Goal: Task Accomplishment & Management: Complete application form

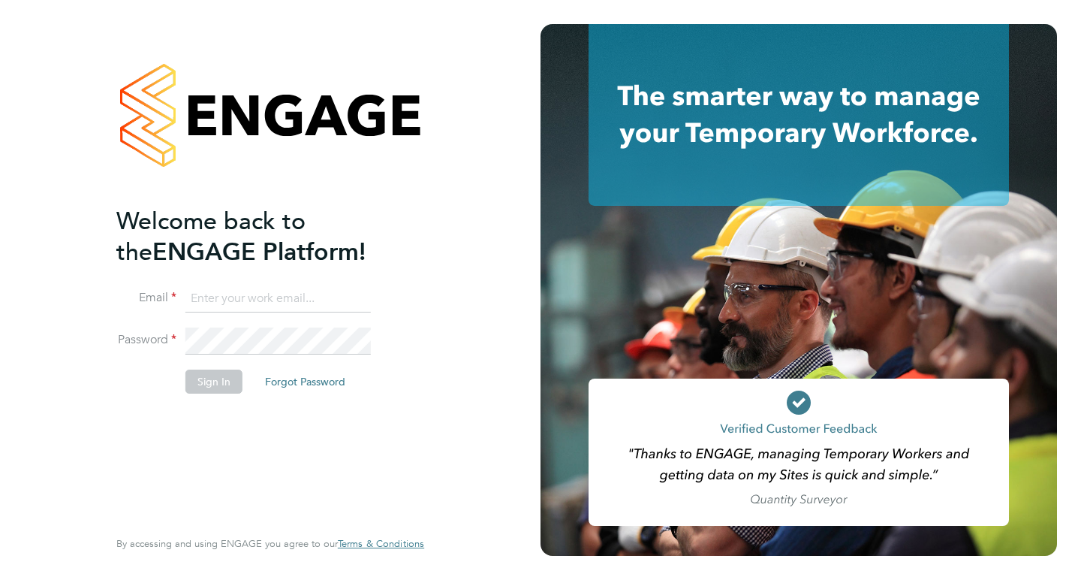
type input "ben.stubbe@gmail.com"
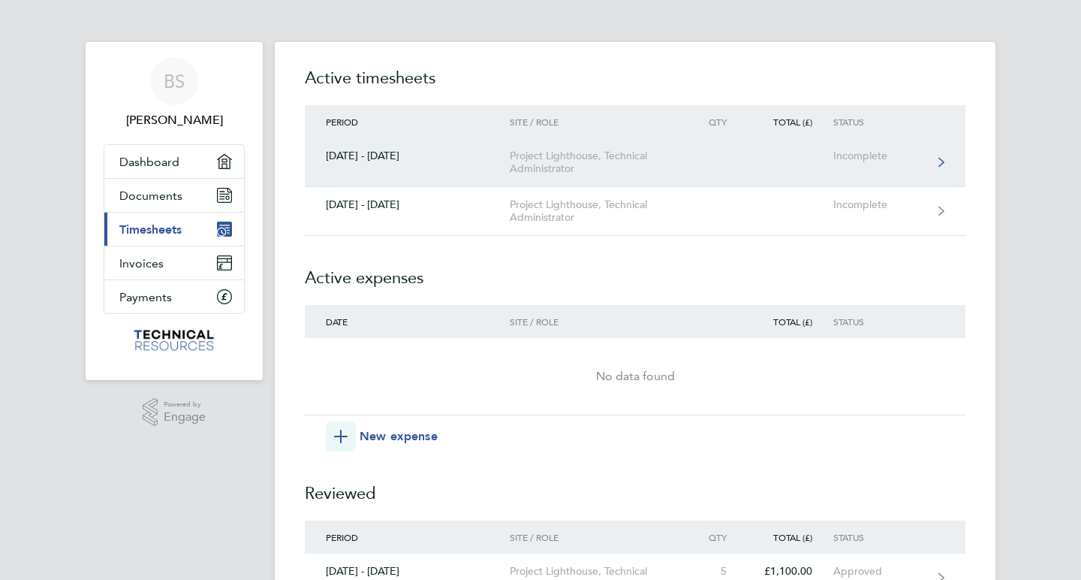
click at [582, 153] on div "Project Lighthouse, Technical Administrator" at bounding box center [596, 162] width 172 height 26
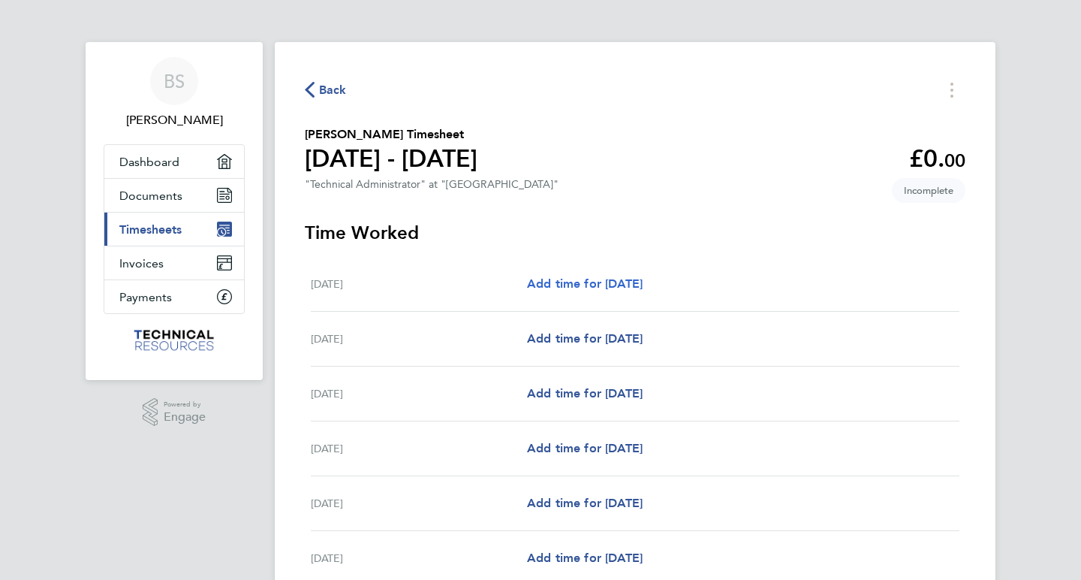
click at [580, 278] on span "Add time for [DATE]" at bounding box center [585, 283] width 116 height 14
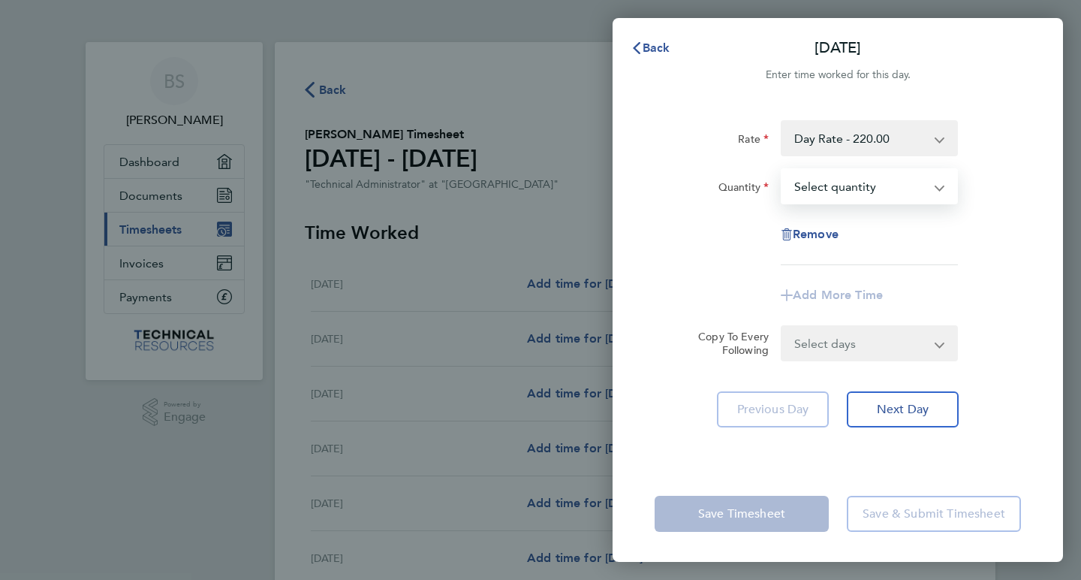
select select "1"
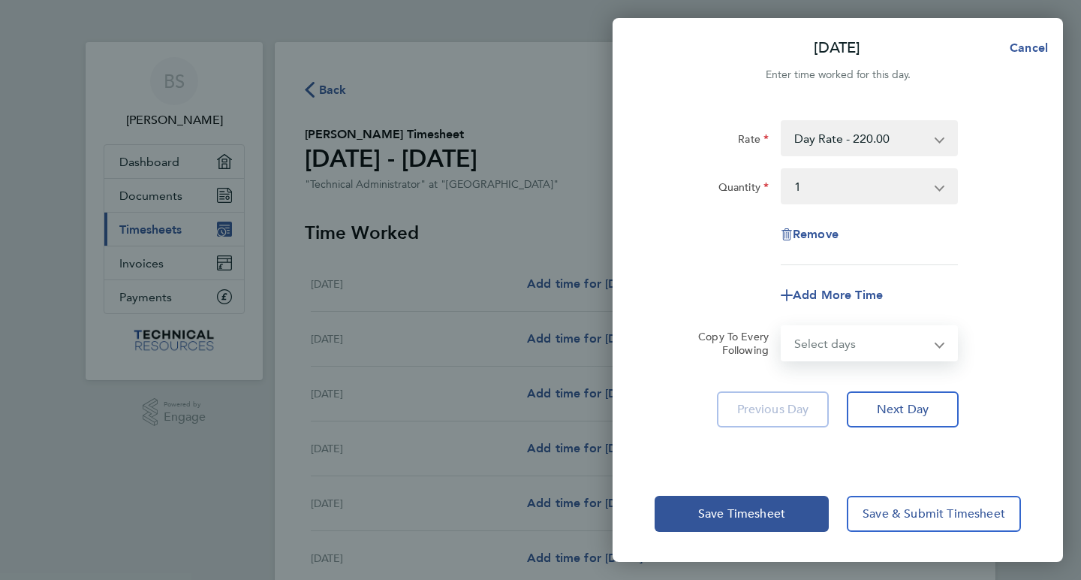
select select "TUE"
select select "[DATE]"
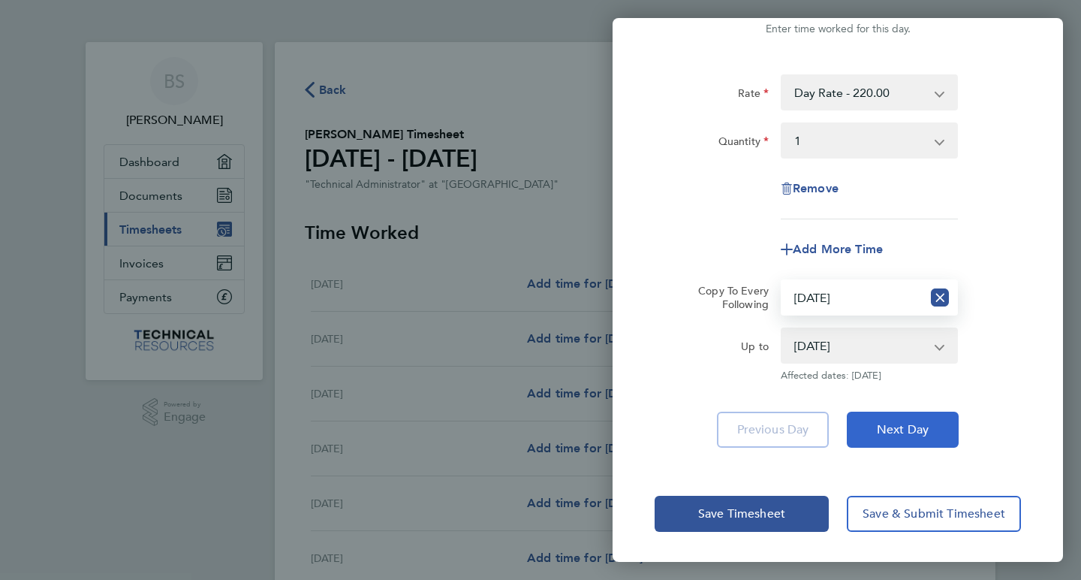
scroll to position [46, 0]
click at [917, 432] on span "Next Day" at bounding box center [903, 429] width 52 height 15
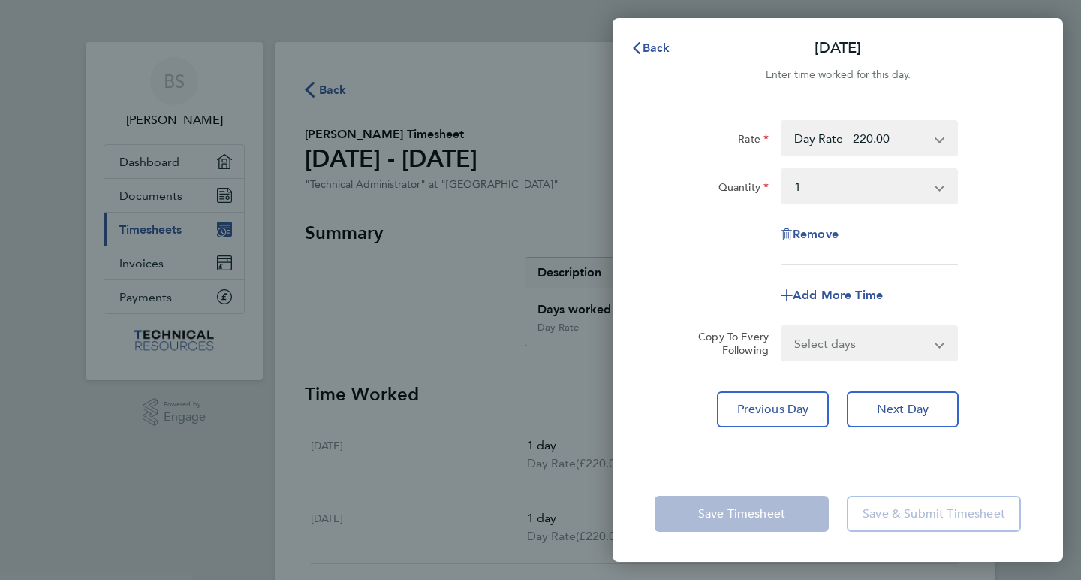
click at [755, 514] on app-form-button "Save Timesheet" at bounding box center [746, 514] width 183 height 36
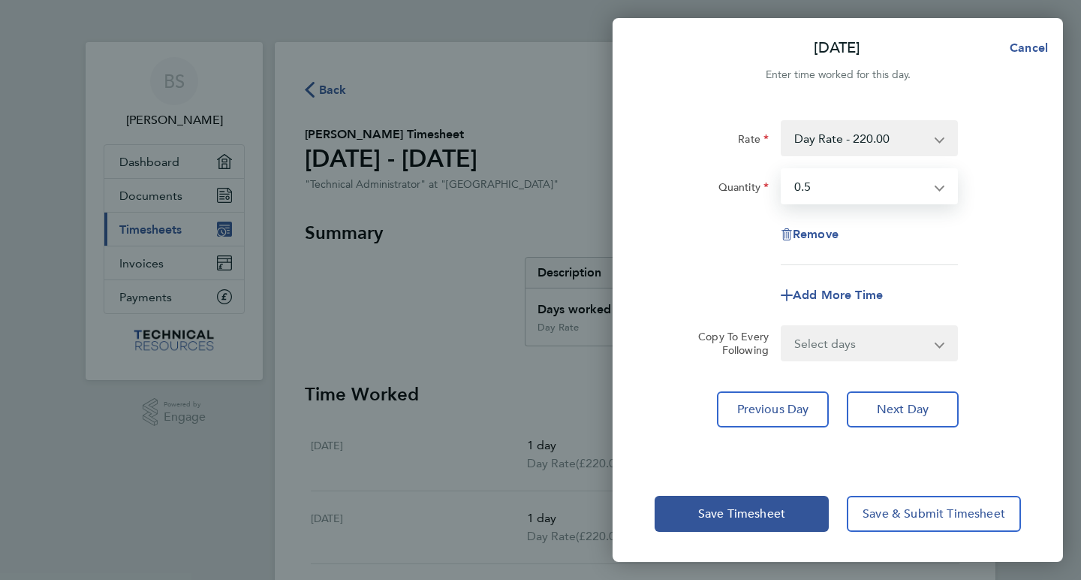
select select "1"
click at [906, 405] on span "Next Day" at bounding box center [903, 409] width 52 height 15
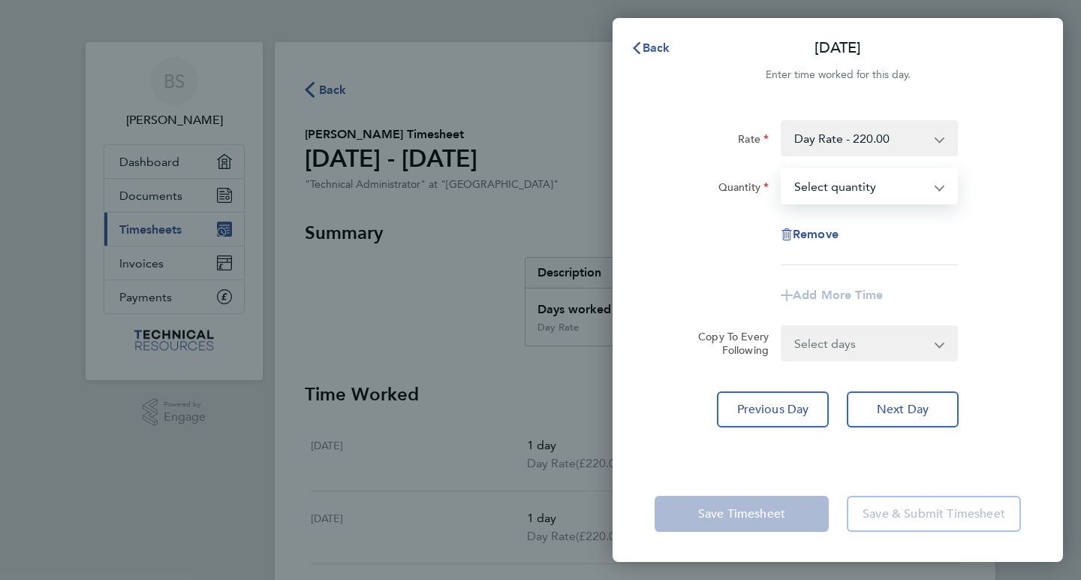
select select "1"
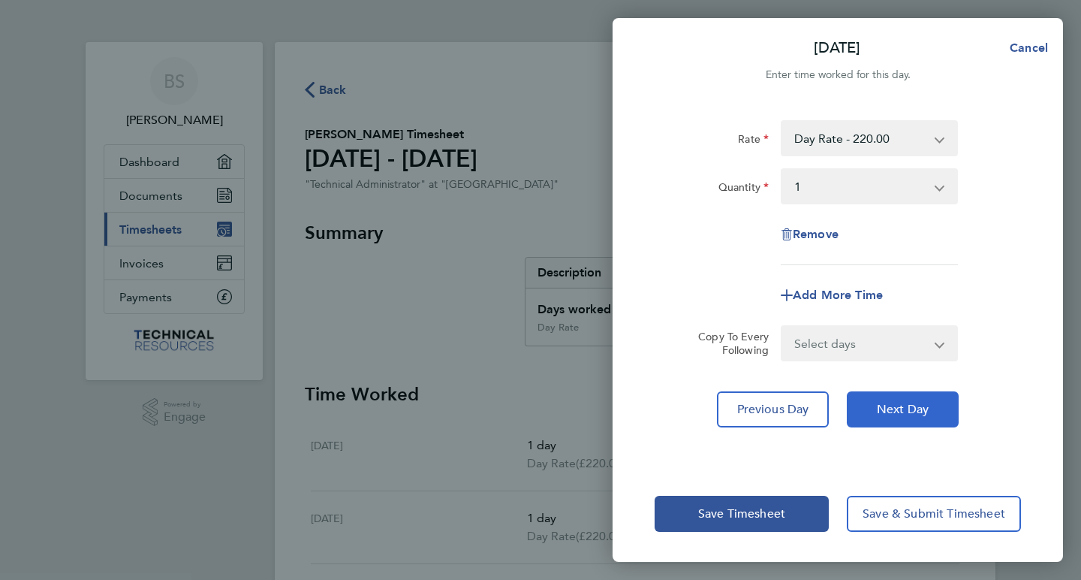
click at [897, 414] on span "Next Day" at bounding box center [903, 409] width 52 height 15
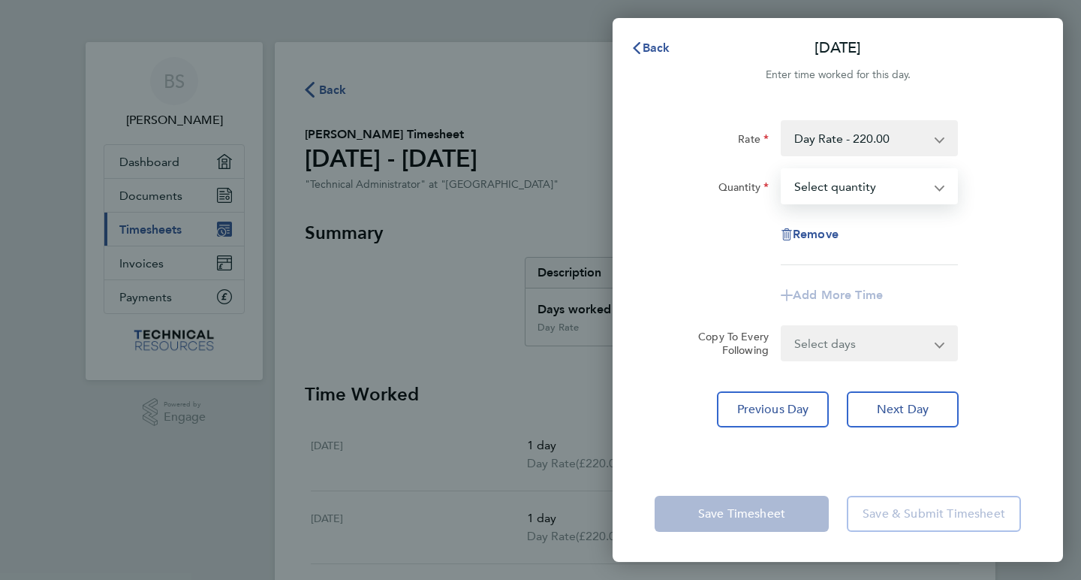
select select "1"
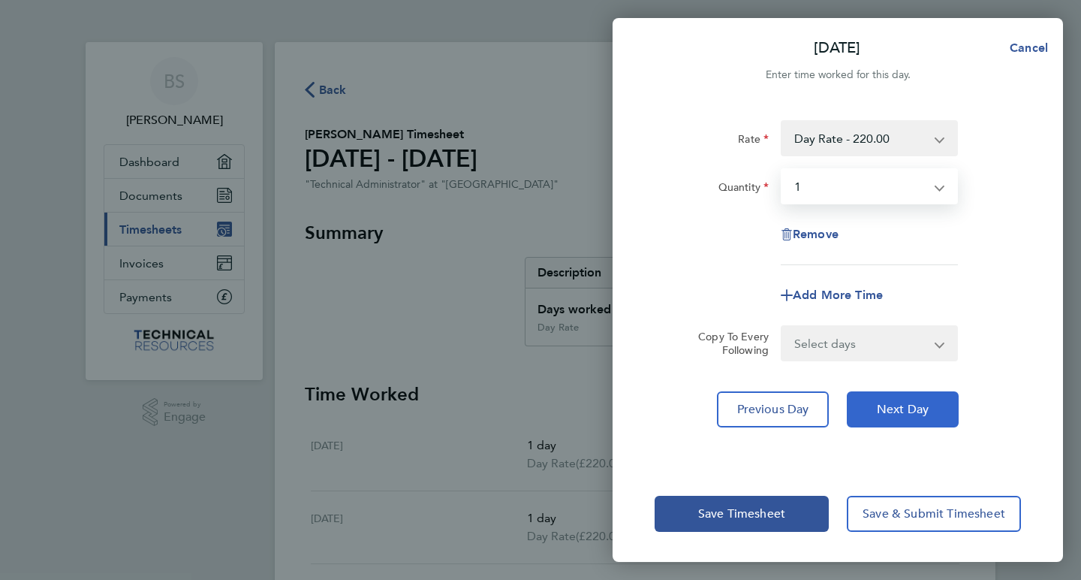
click at [908, 405] on span "Next Day" at bounding box center [903, 409] width 52 height 15
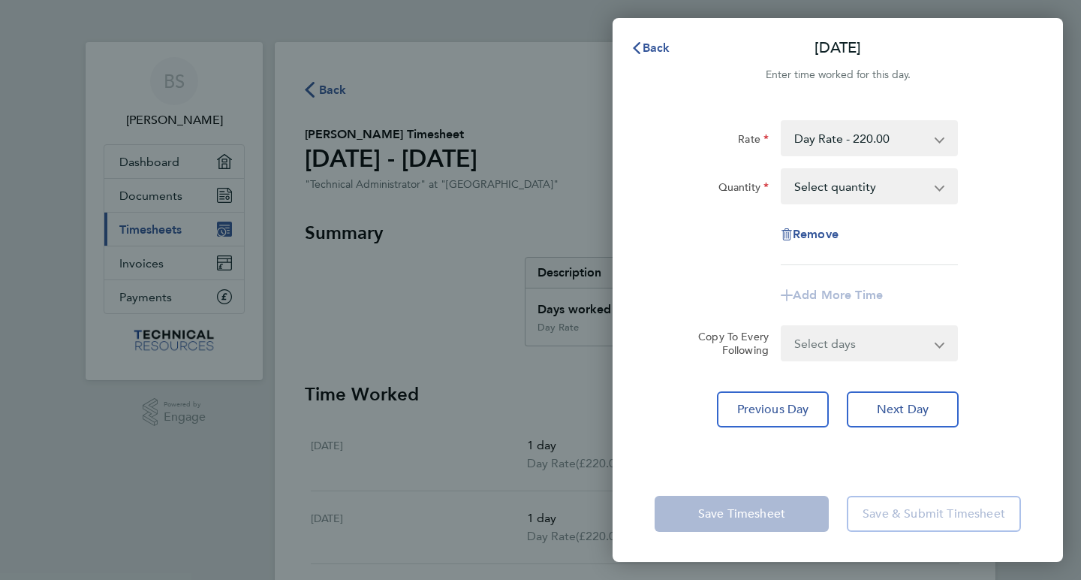
click at [765, 508] on app-form-button "Save Timesheet" at bounding box center [746, 514] width 183 height 36
click at [817, 234] on span "Remove" at bounding box center [816, 234] width 46 height 14
select select "null"
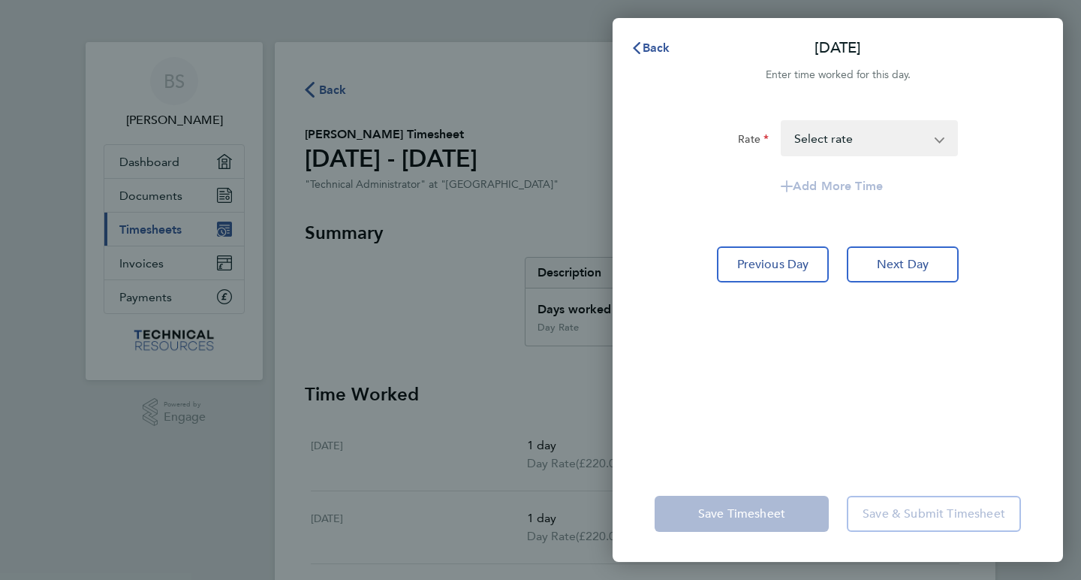
click at [747, 502] on app-form-button "Save Timesheet" at bounding box center [746, 514] width 183 height 36
click at [797, 255] on button "Previous Day" at bounding box center [773, 264] width 112 height 36
select select "1"
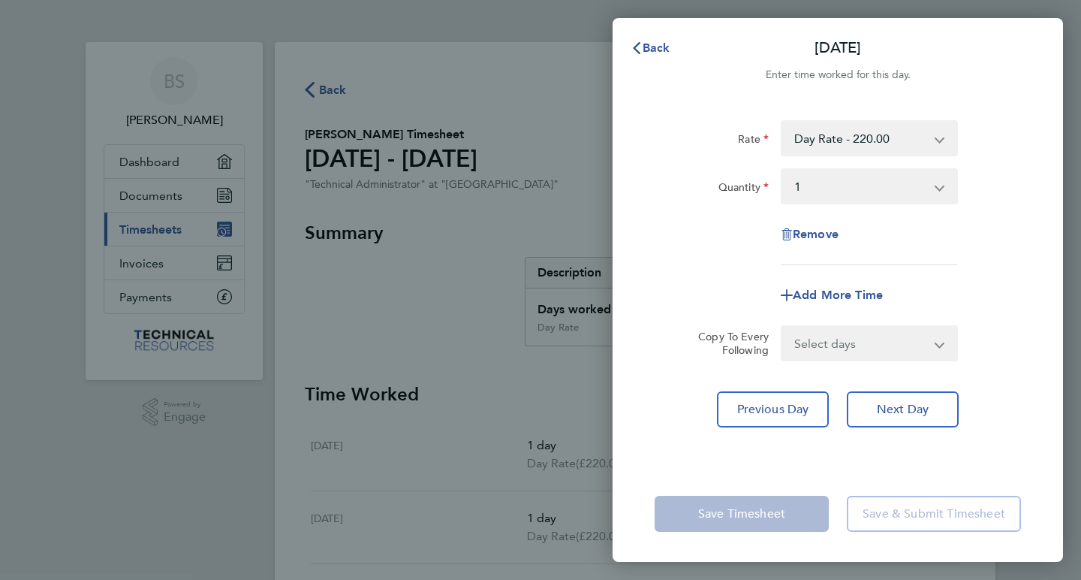
click at [764, 517] on app-form-button "Save Timesheet" at bounding box center [746, 514] width 183 height 36
click at [645, 47] on span "Back" at bounding box center [657, 48] width 28 height 14
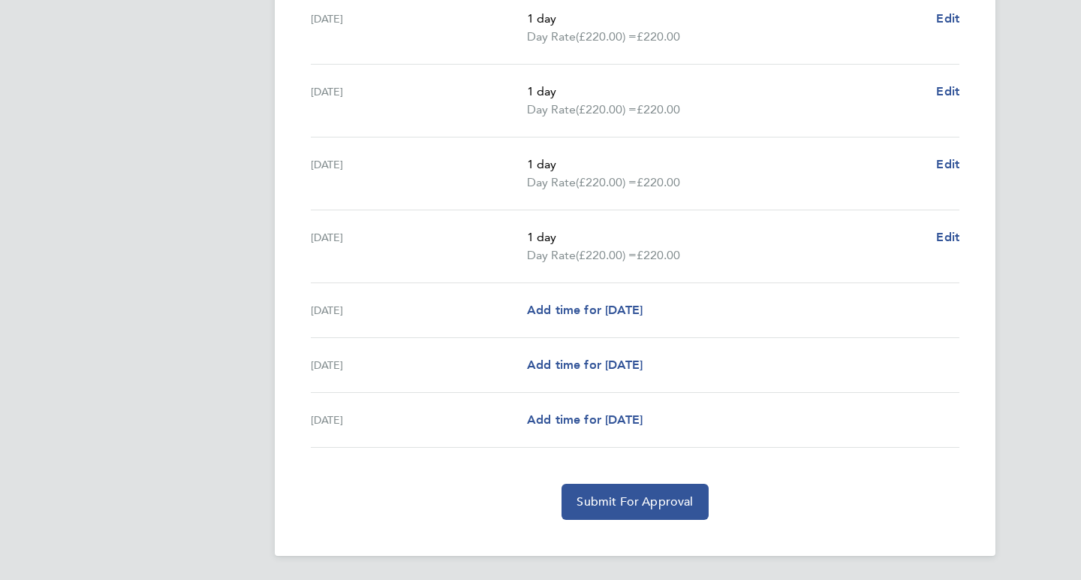
scroll to position [426, 0]
click at [631, 495] on span "Submit For Approval" at bounding box center [635, 501] width 116 height 15
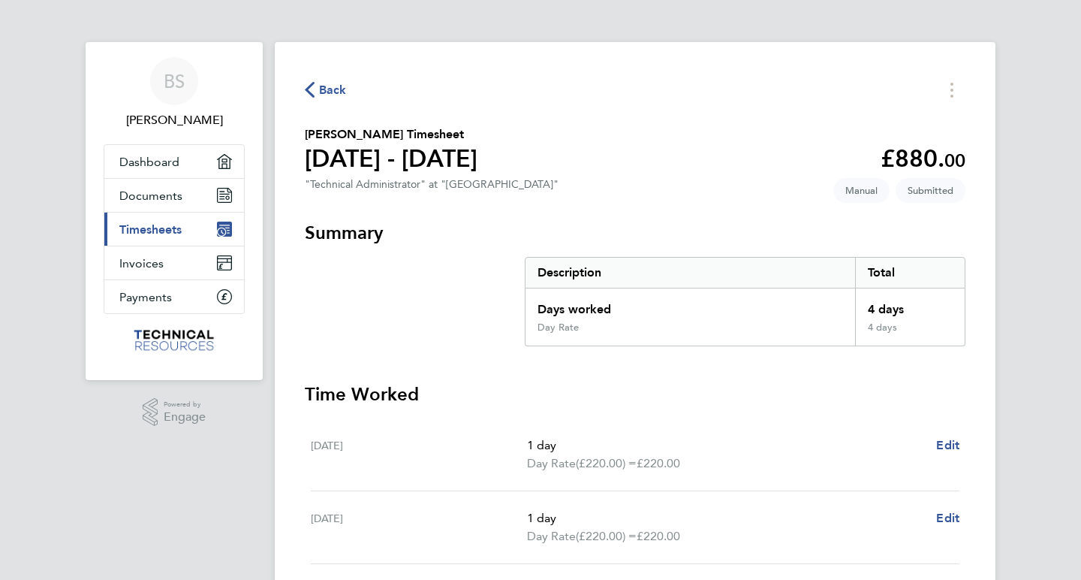
scroll to position [0, 0]
click at [333, 85] on span "Back" at bounding box center [333, 90] width 28 height 18
